Goal: Transaction & Acquisition: Obtain resource

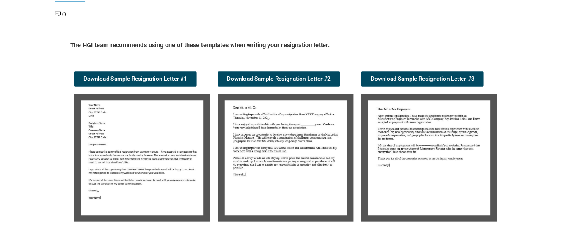
scroll to position [169, 0]
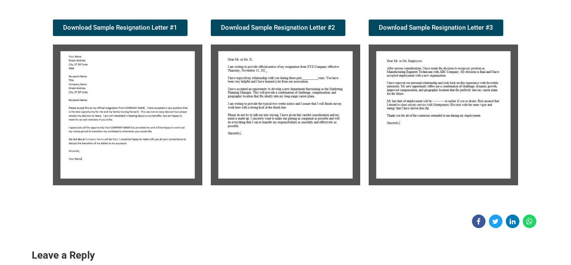
click at [79, 111] on img at bounding box center [127, 114] width 149 height 141
drag, startPoint x: 143, startPoint y: 58, endPoint x: 121, endPoint y: 100, distance: 47.7
click at [121, 100] on img at bounding box center [127, 114] width 149 height 141
click at [64, 62] on img at bounding box center [127, 114] width 149 height 141
click at [103, 32] on link "Download Sample Resignation Letter #1" at bounding box center [120, 27] width 135 height 17
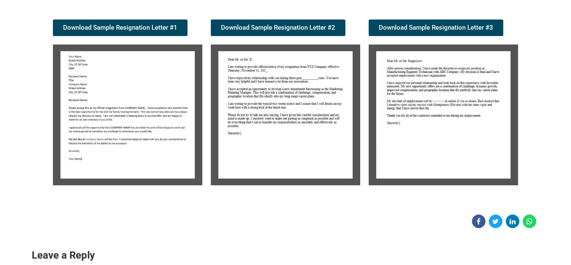
click at [123, 84] on img at bounding box center [127, 114] width 149 height 141
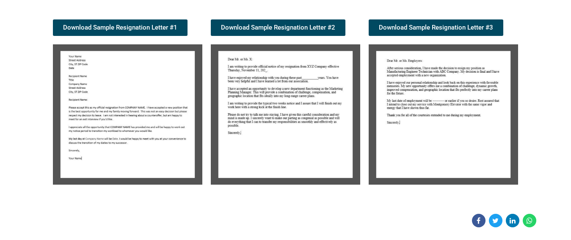
drag, startPoint x: 156, startPoint y: 28, endPoint x: 131, endPoint y: 68, distance: 47.7
click at [63, 52] on img at bounding box center [127, 114] width 149 height 141
drag, startPoint x: 108, startPoint y: 130, endPoint x: 234, endPoint y: 202, distance: 146.2
click at [244, 201] on div "Candidate Tools Sample Resignation Letter 0 Spread the love The HGI team recomm…" at bounding box center [286, 56] width 508 height 343
click at [73, 54] on img at bounding box center [127, 114] width 149 height 141
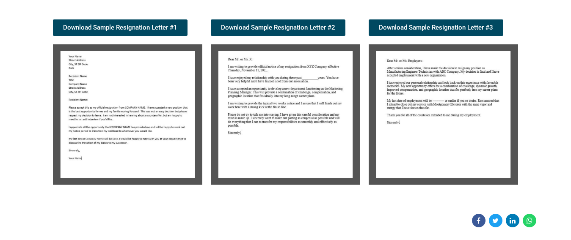
drag, startPoint x: 117, startPoint y: 106, endPoint x: 104, endPoint y: 135, distance: 31.8
click at [104, 135] on img at bounding box center [127, 114] width 149 height 141
click at [146, 224] on div at bounding box center [286, 221] width 508 height 14
drag, startPoint x: 255, startPoint y: 60, endPoint x: 144, endPoint y: 94, distance: 116.0
click at [144, 94] on img at bounding box center [127, 114] width 149 height 141
